Goal: Register for event/course

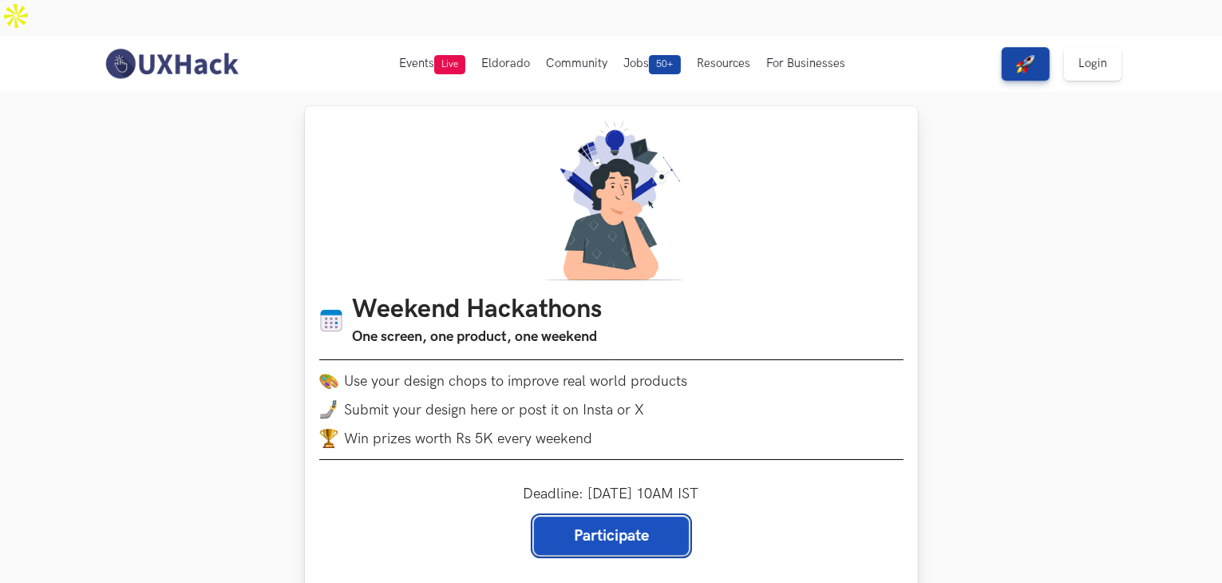
click at [613, 516] on link "Participate" at bounding box center [611, 535] width 155 height 38
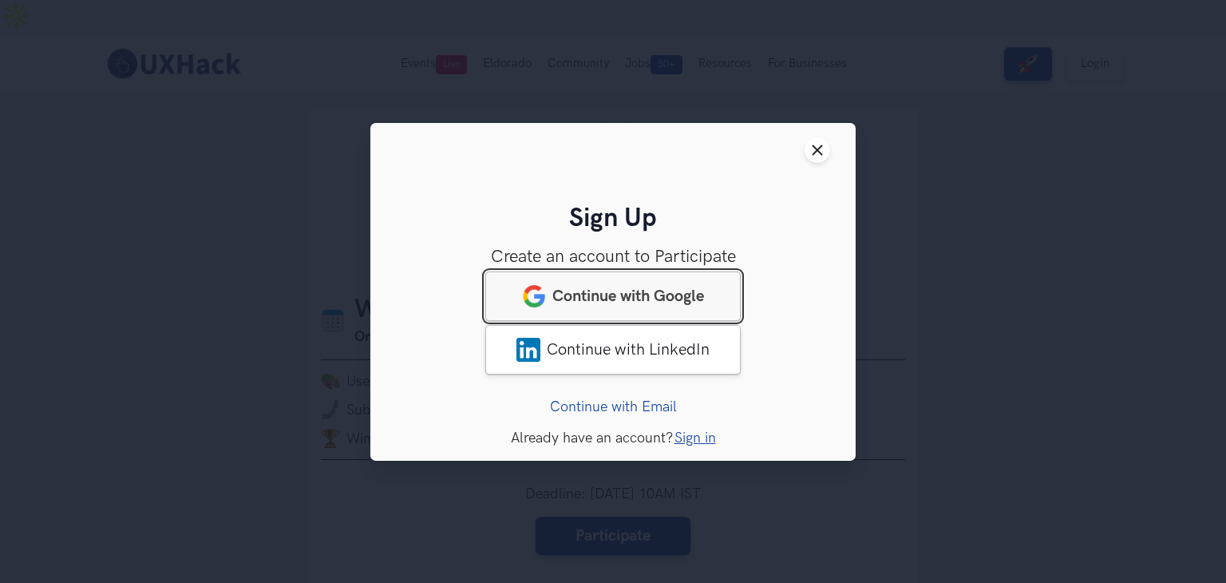
click at [607, 282] on link "Continue with Google" at bounding box center [612, 295] width 255 height 49
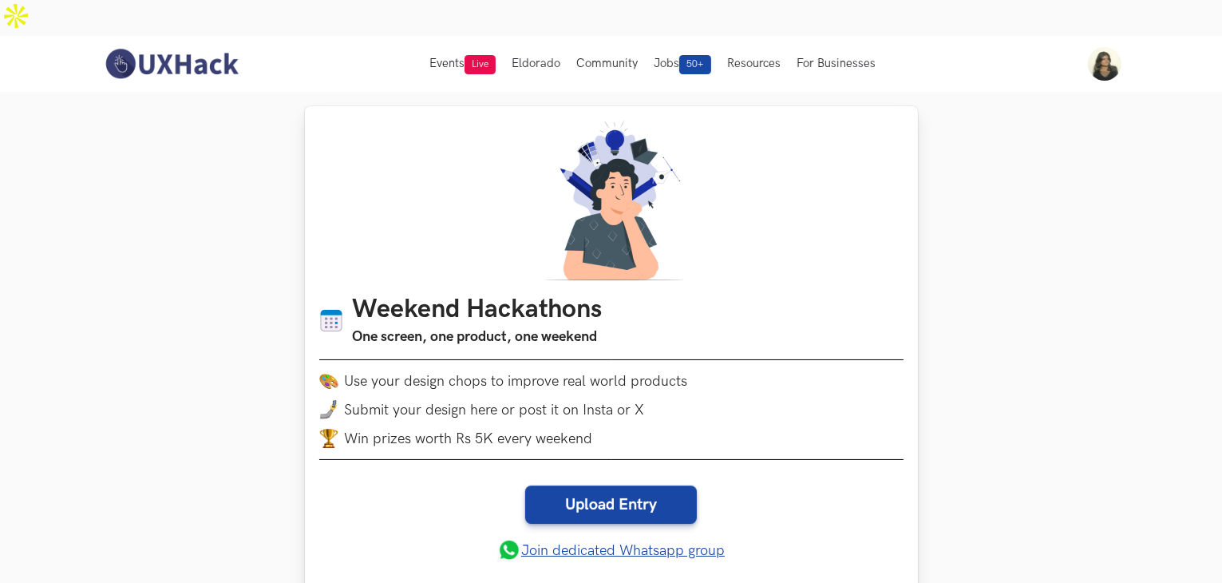
click at [599, 371] on li "Use your design chops to improve real world products" at bounding box center [611, 380] width 584 height 19
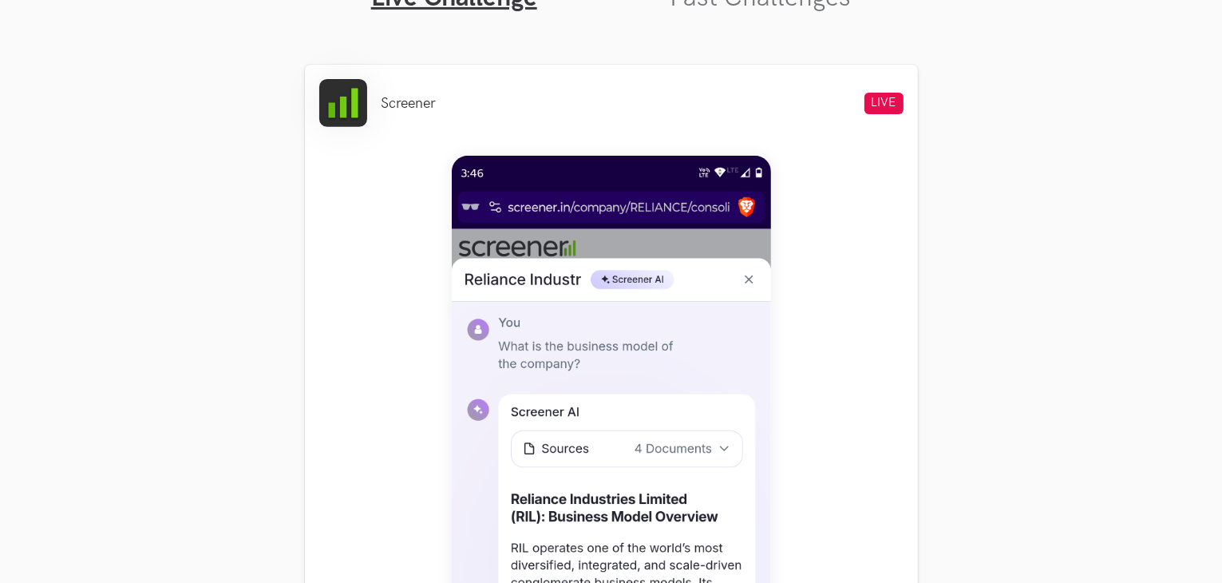
scroll to position [645, 0]
click at [627, 452] on img at bounding box center [611, 511] width 319 height 710
